Goal: Navigation & Orientation: Find specific page/section

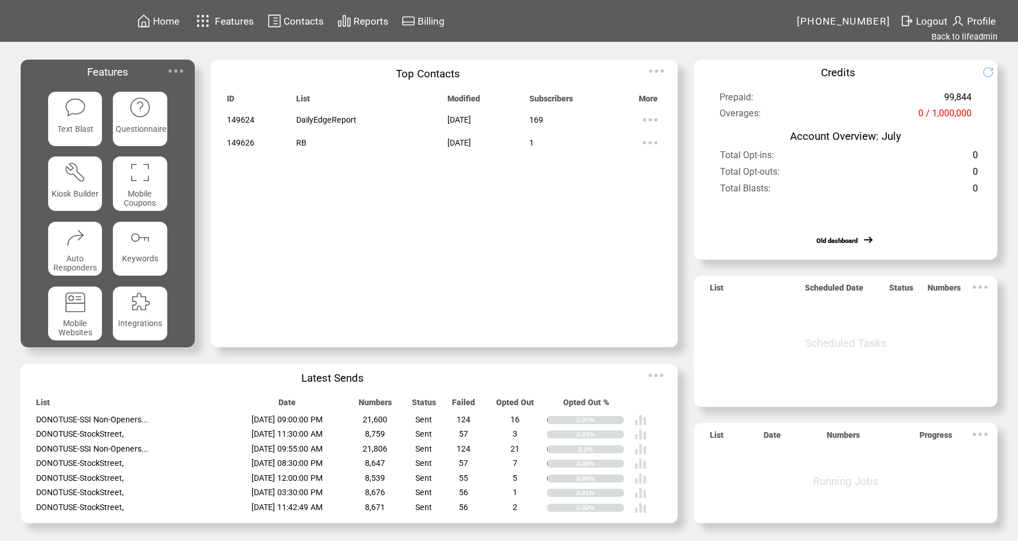
click at [175, 22] on span "Home" at bounding box center [166, 20] width 26 height 11
click at [143, 20] on img at bounding box center [144, 21] width 14 height 14
click at [948, 40] on link "Back to lifeadmin" at bounding box center [964, 36] width 66 height 10
